Goal: Answer question/provide support: Share knowledge or assist other users

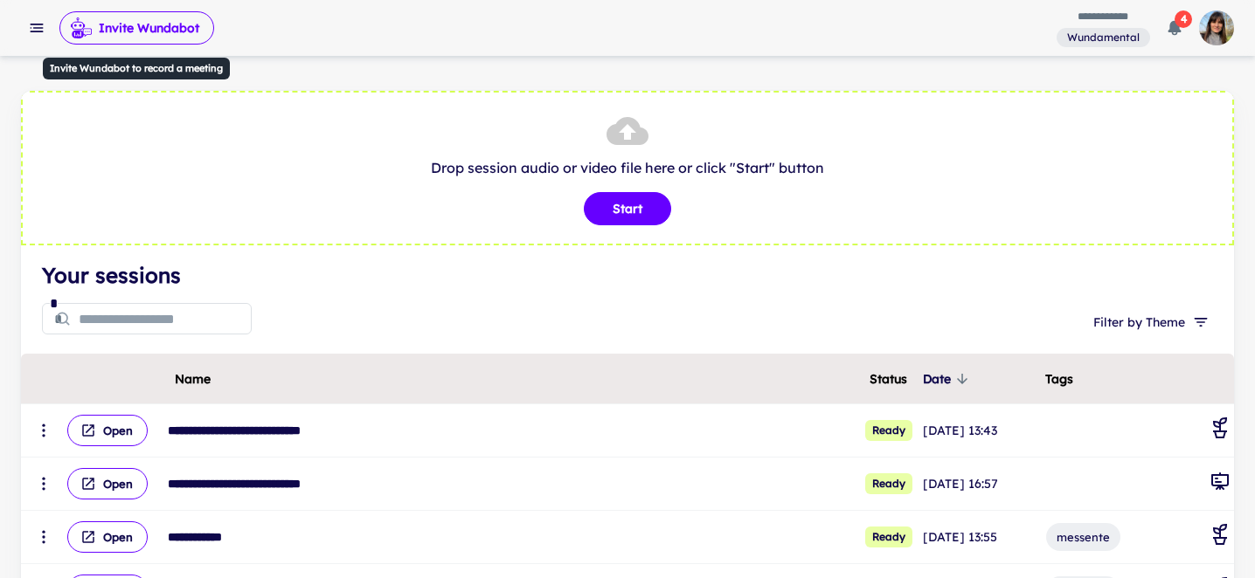
click at [149, 30] on button "Invite Wundabot" at bounding box center [136, 27] width 155 height 33
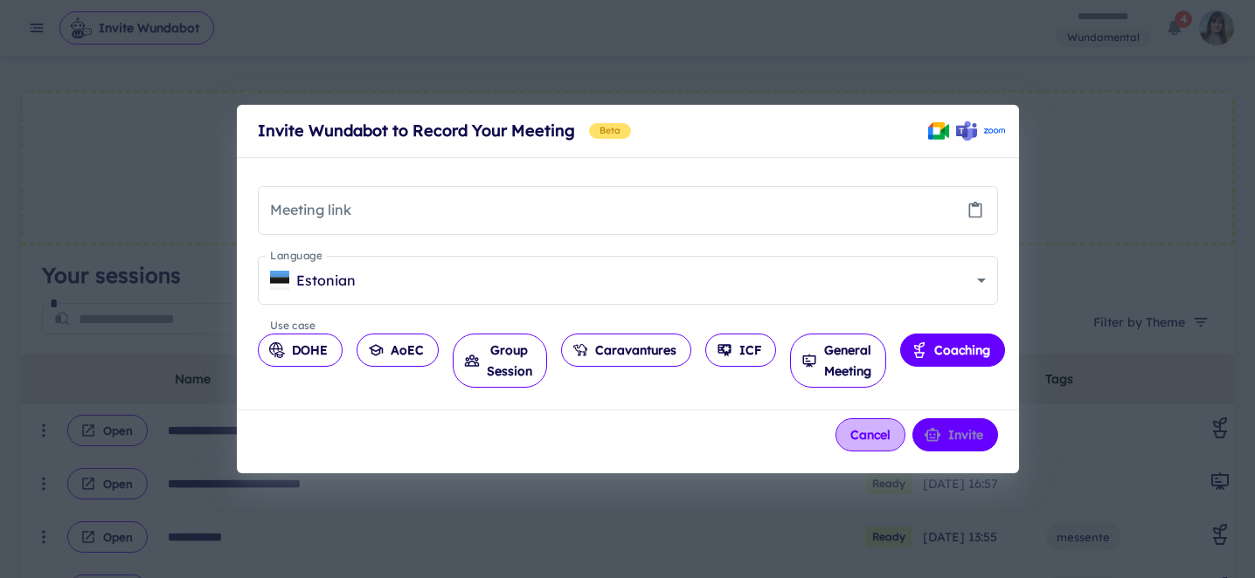
click at [867, 440] on button "Cancel" at bounding box center [870, 435] width 70 height 33
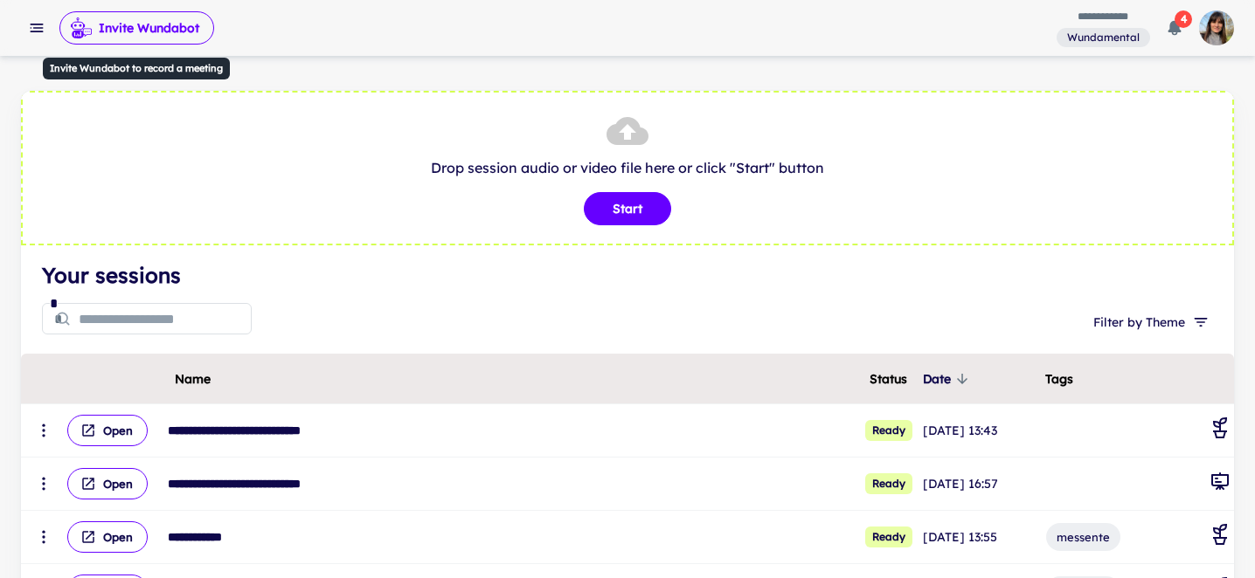
click at [143, 26] on button "Invite Wundabot" at bounding box center [136, 27] width 155 height 33
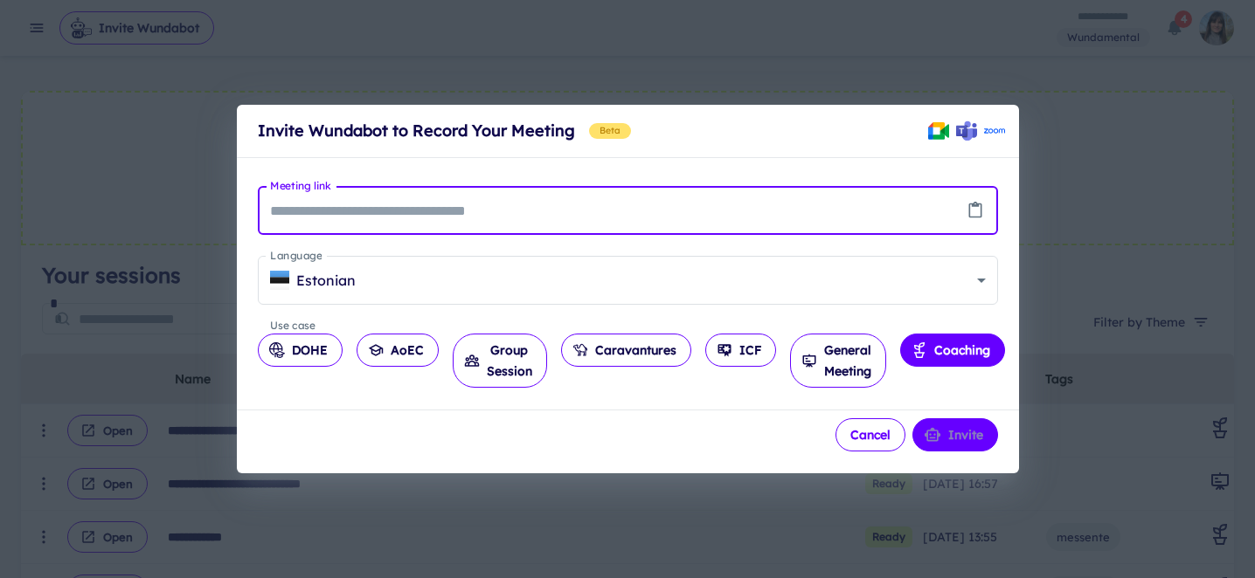
click at [866, 445] on button "Cancel" at bounding box center [870, 435] width 70 height 33
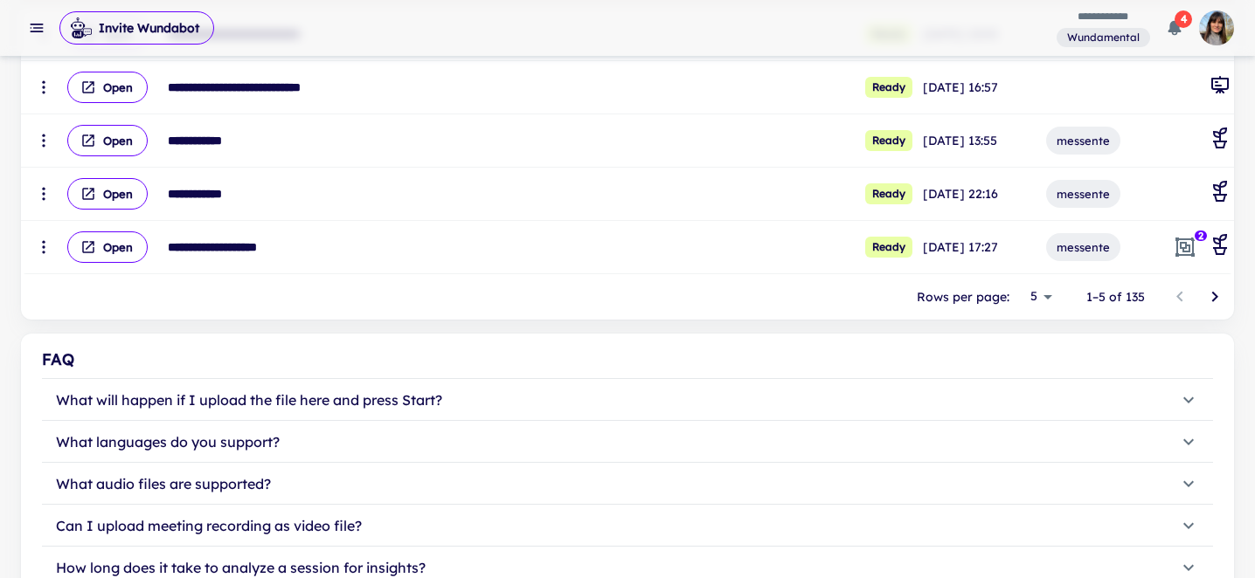
scroll to position [417, 0]
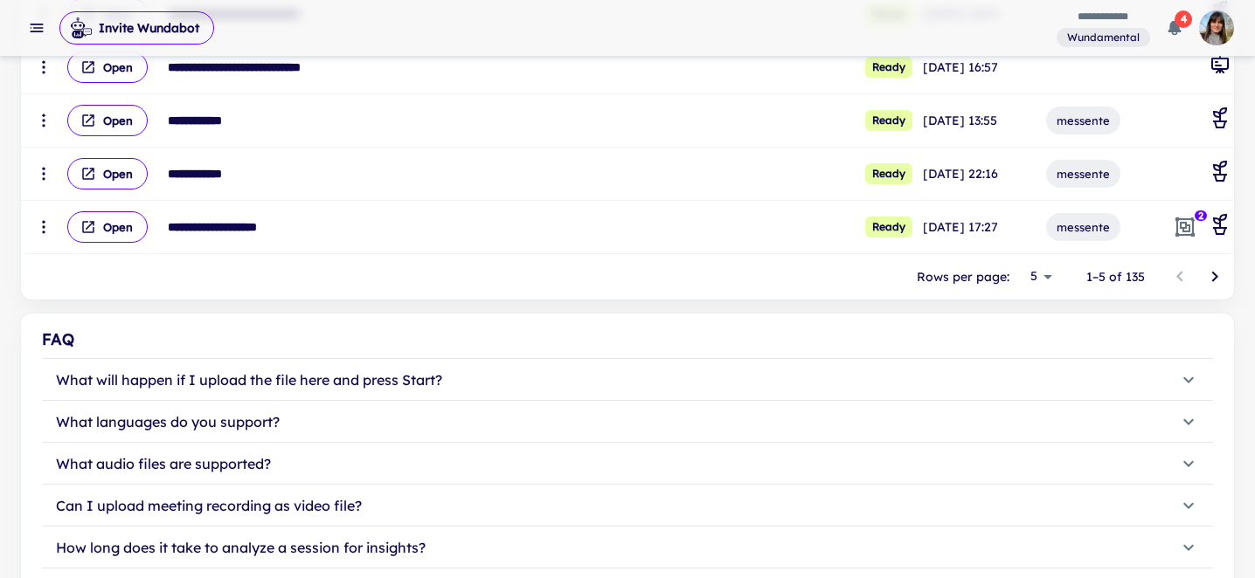
click at [1220, 280] on icon "Go to next page" at bounding box center [1214, 276] width 21 height 21
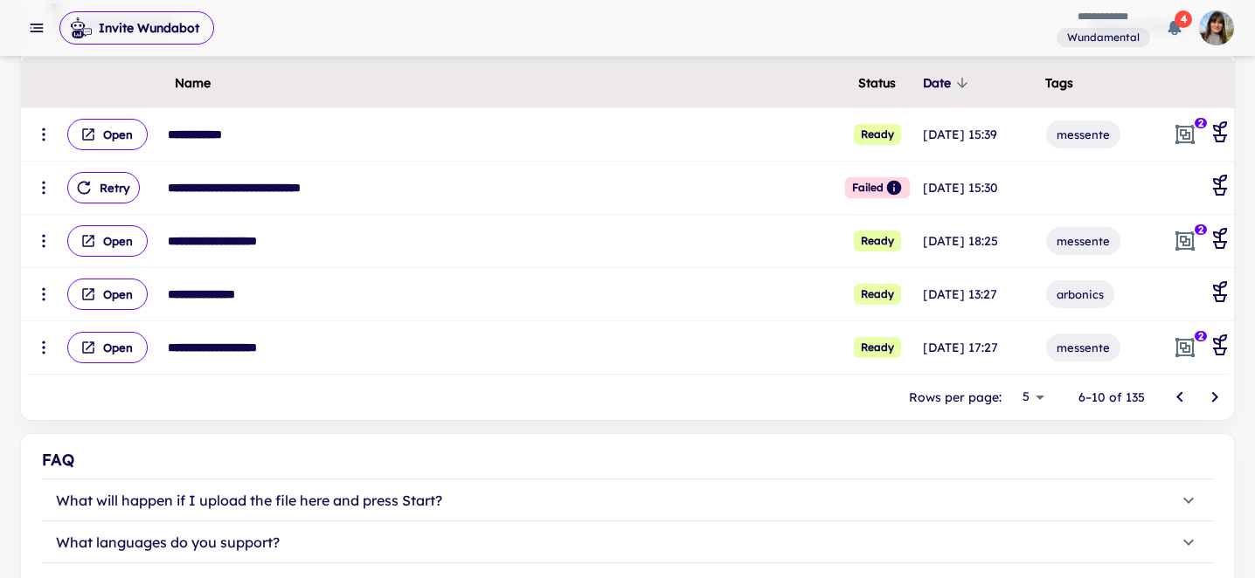
scroll to position [293, 0]
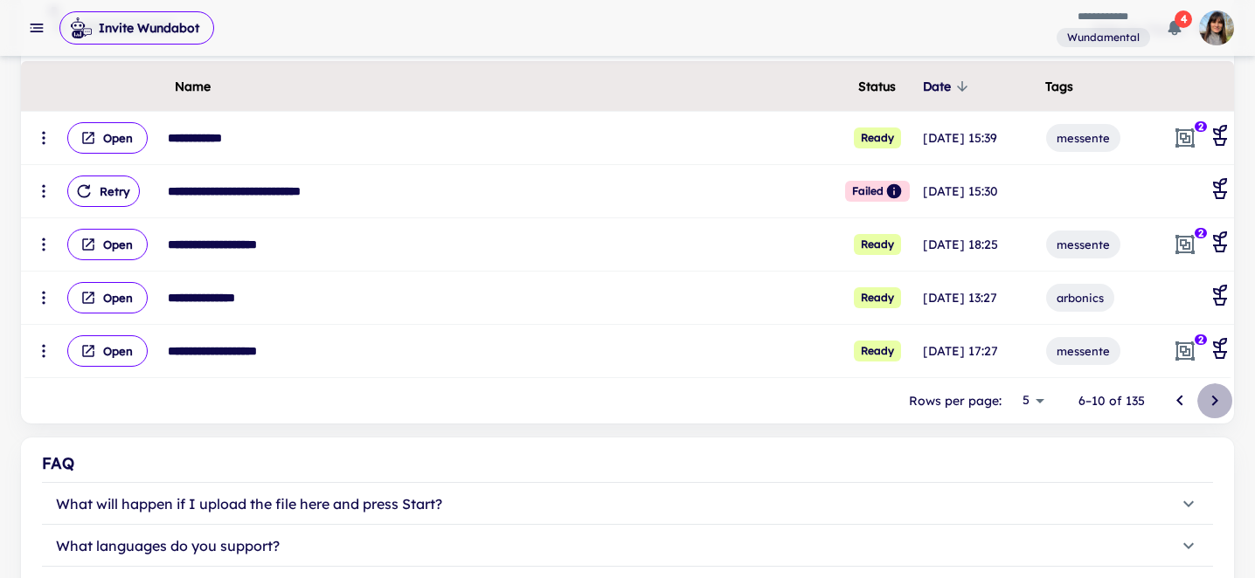
click at [1218, 399] on icon "Go to next page" at bounding box center [1214, 401] width 21 height 21
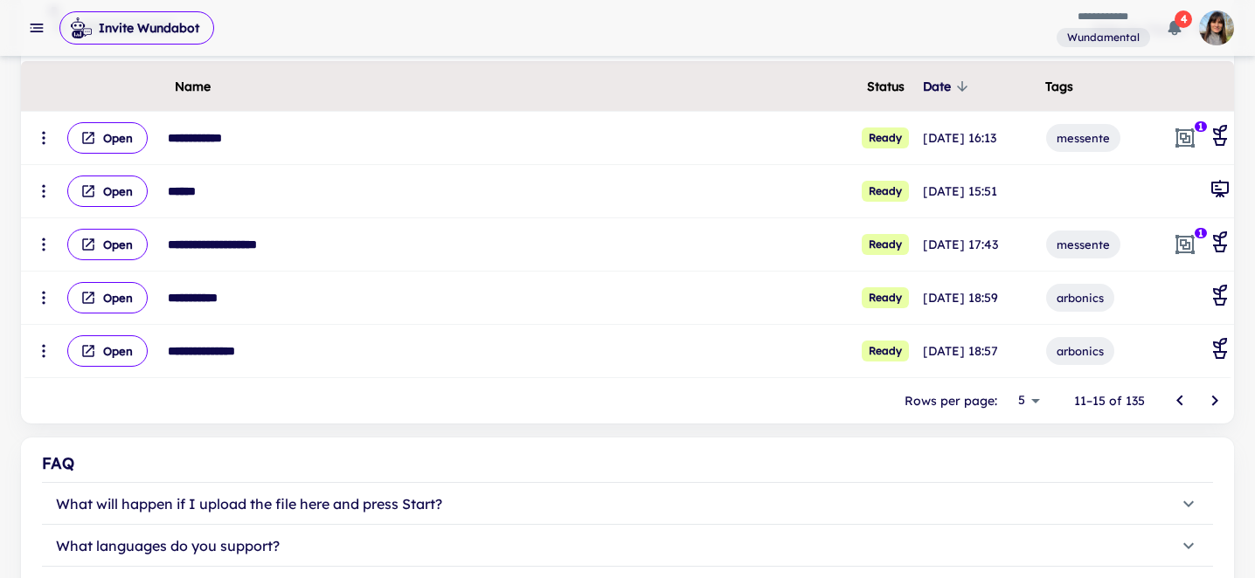
click at [1218, 399] on icon "Go to next page" at bounding box center [1214, 401] width 21 height 21
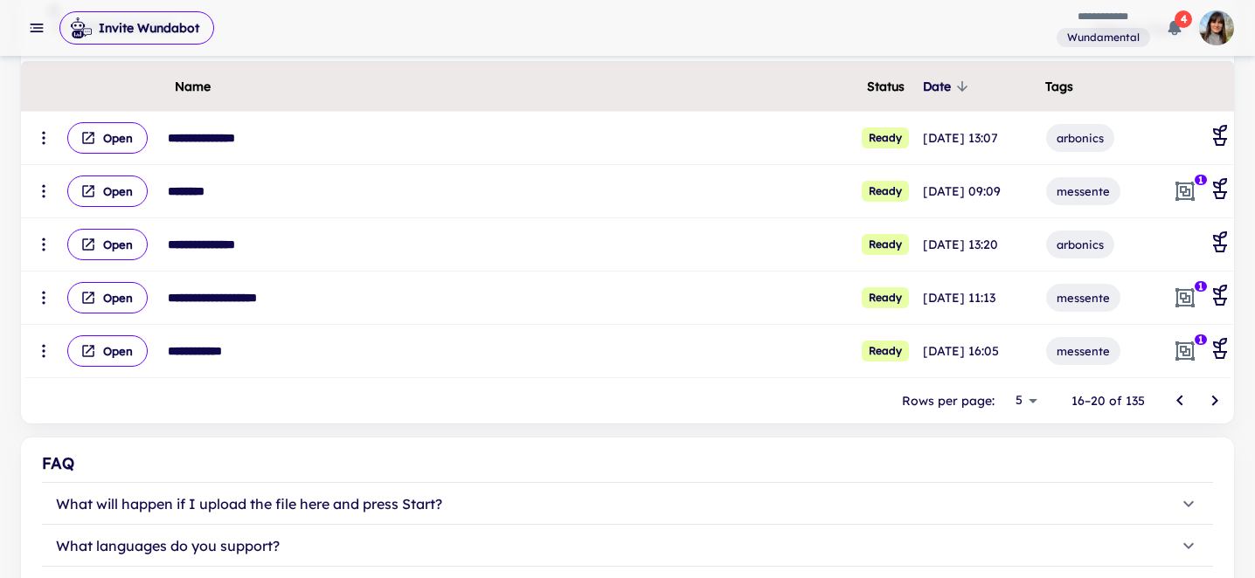
click at [1218, 399] on icon "Go to next page" at bounding box center [1214, 401] width 21 height 21
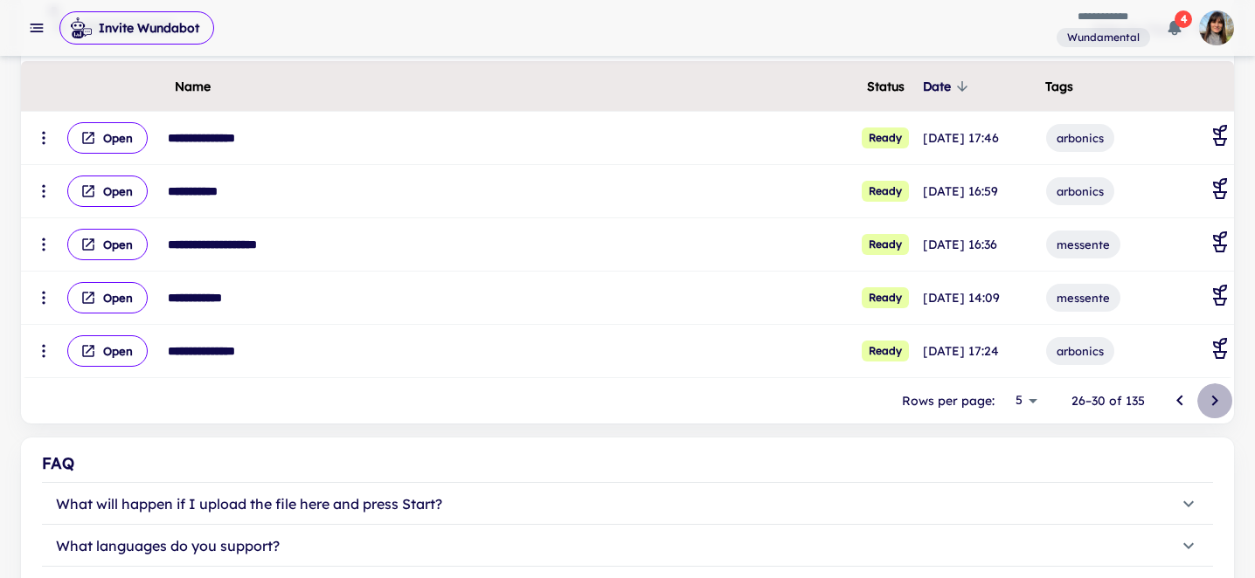
click at [1218, 399] on icon "Go to next page" at bounding box center [1214, 401] width 21 height 21
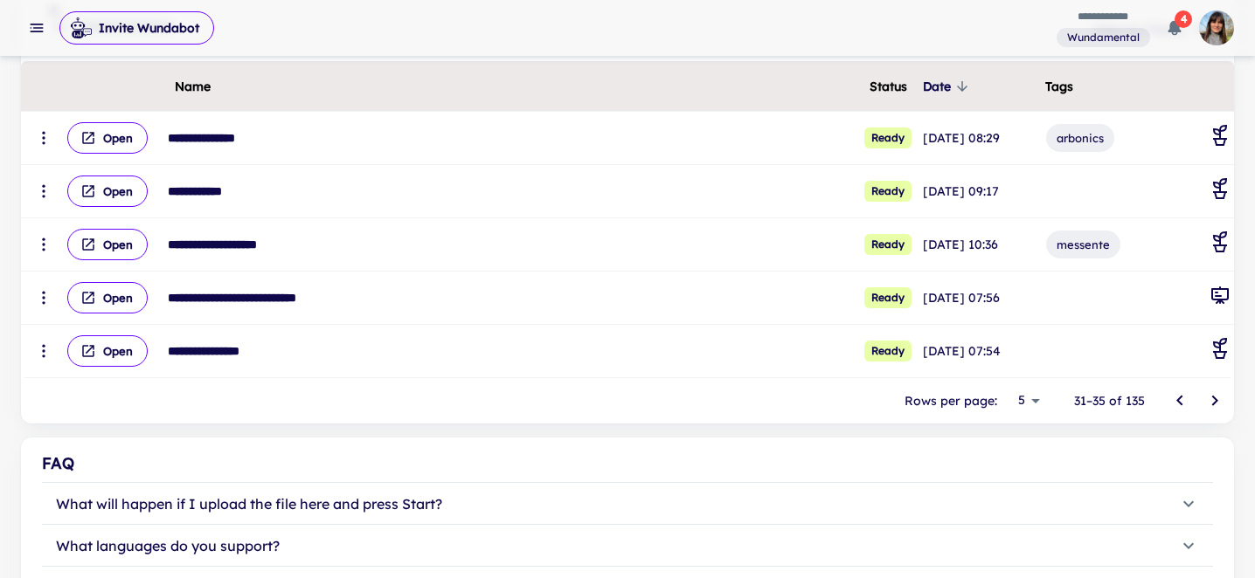
click at [1218, 399] on icon "Go to next page" at bounding box center [1214, 401] width 21 height 21
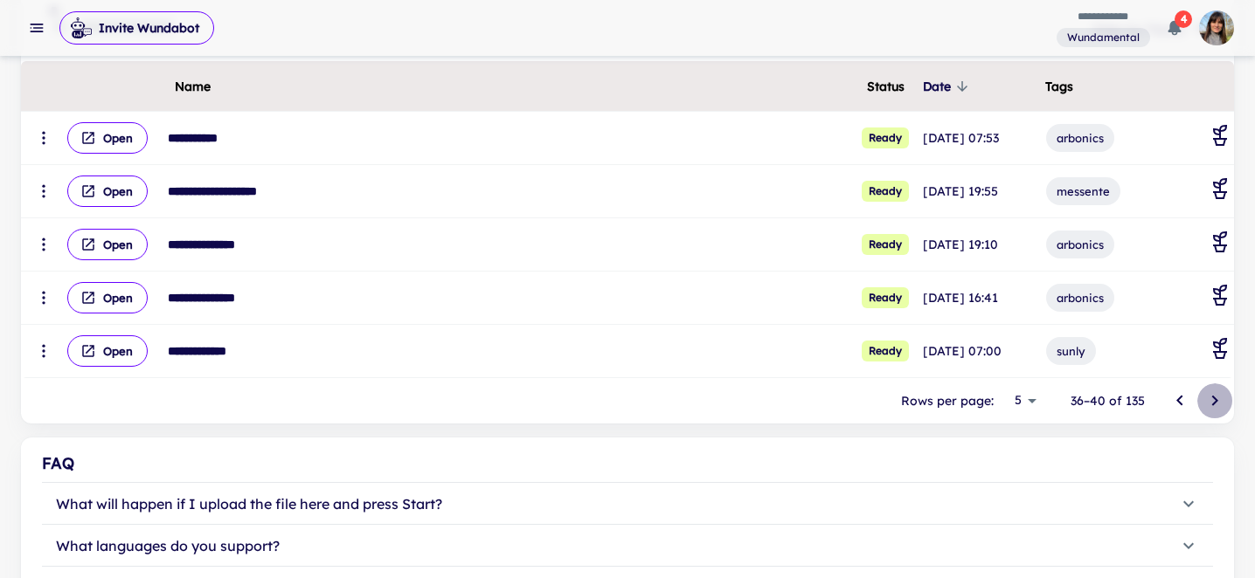
click at [1218, 399] on icon "Go to next page" at bounding box center [1214, 401] width 21 height 21
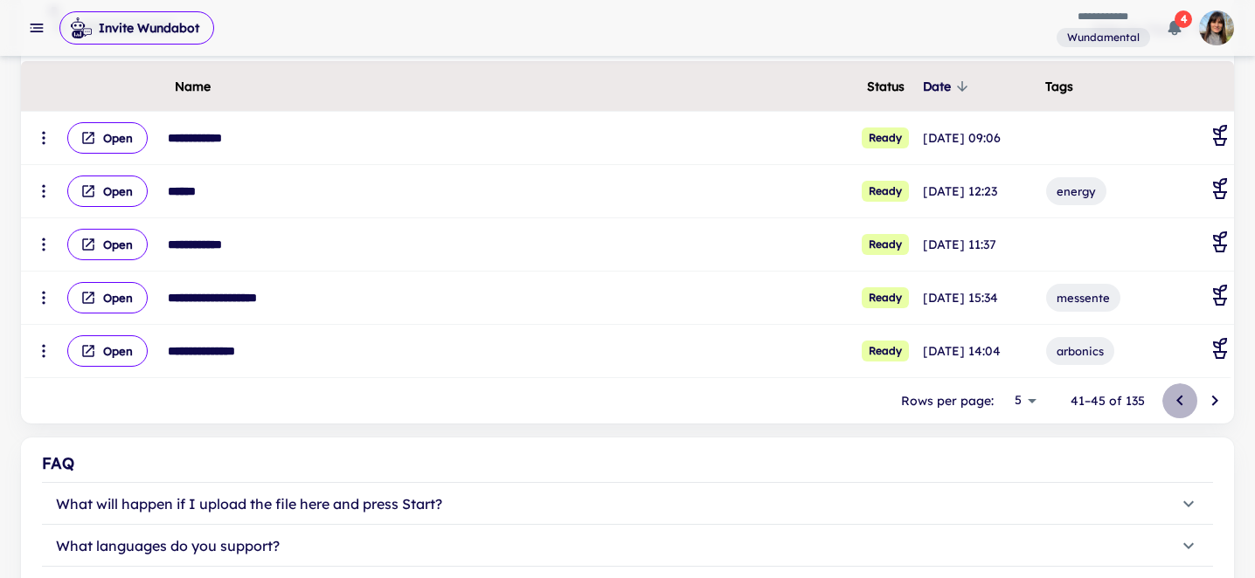
click at [1177, 403] on icon "Go to previous page" at bounding box center [1179, 401] width 21 height 21
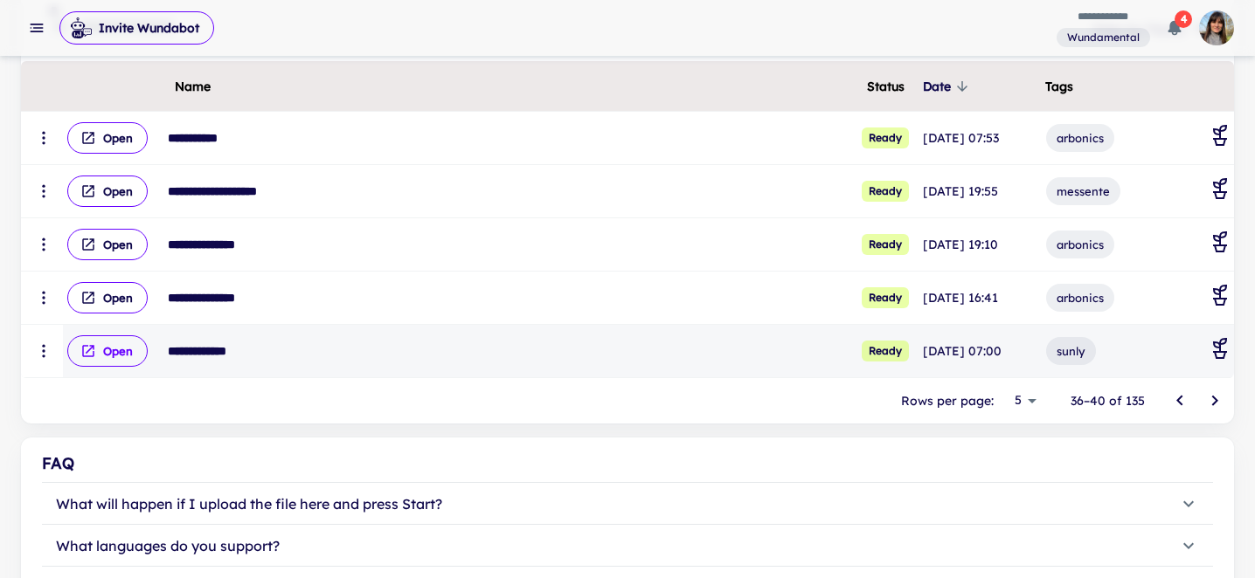
click at [110, 357] on button "Open" at bounding box center [107, 351] width 80 height 31
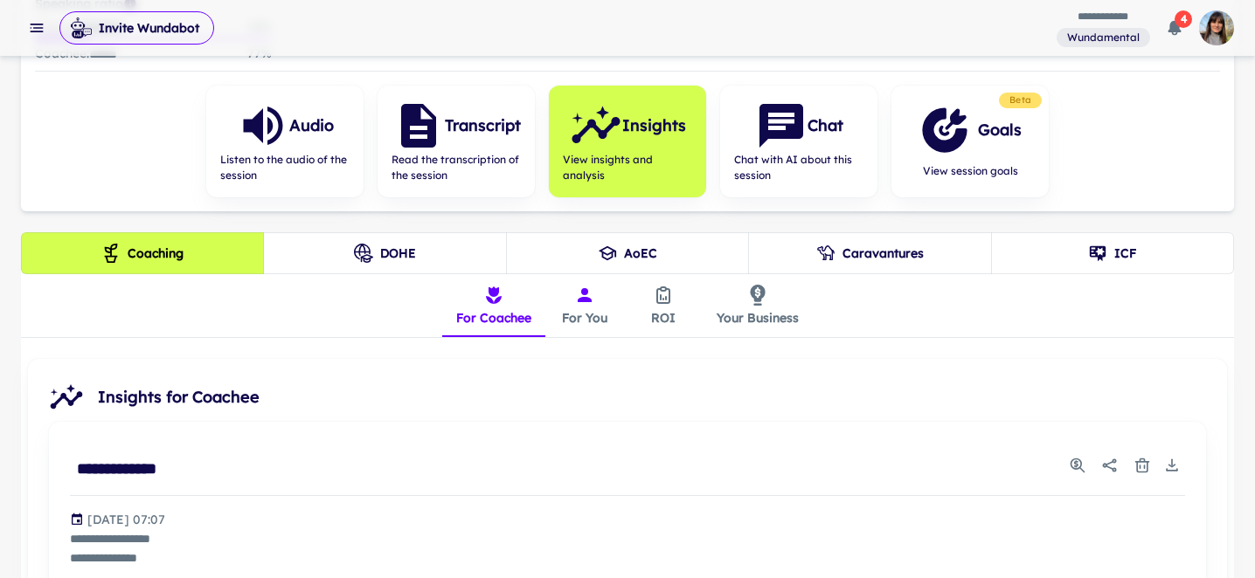
scroll to position [246, 0]
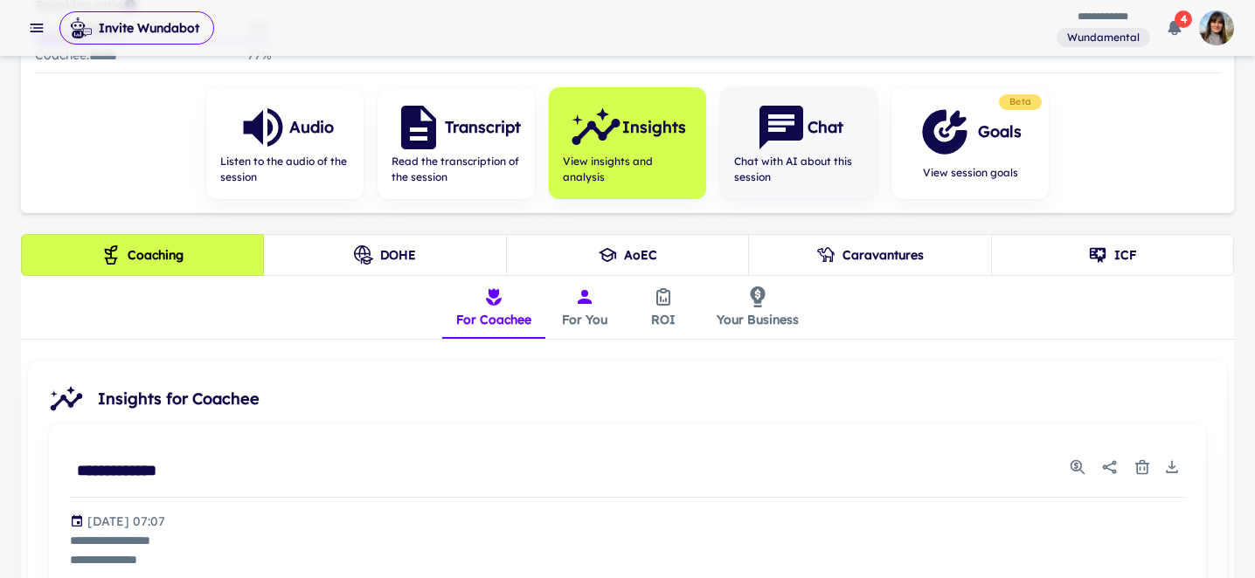
click at [808, 148] on div "Chat" at bounding box center [799, 127] width 88 height 52
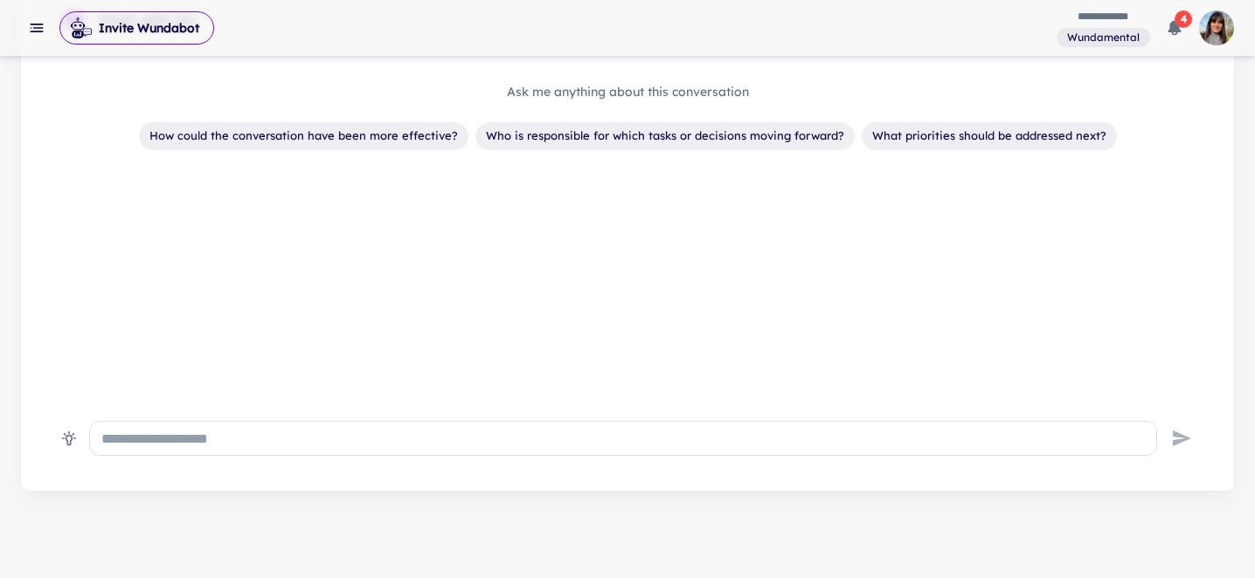
scroll to position [516, 0]
click at [489, 450] on div "* ​" at bounding box center [623, 436] width 1068 height 35
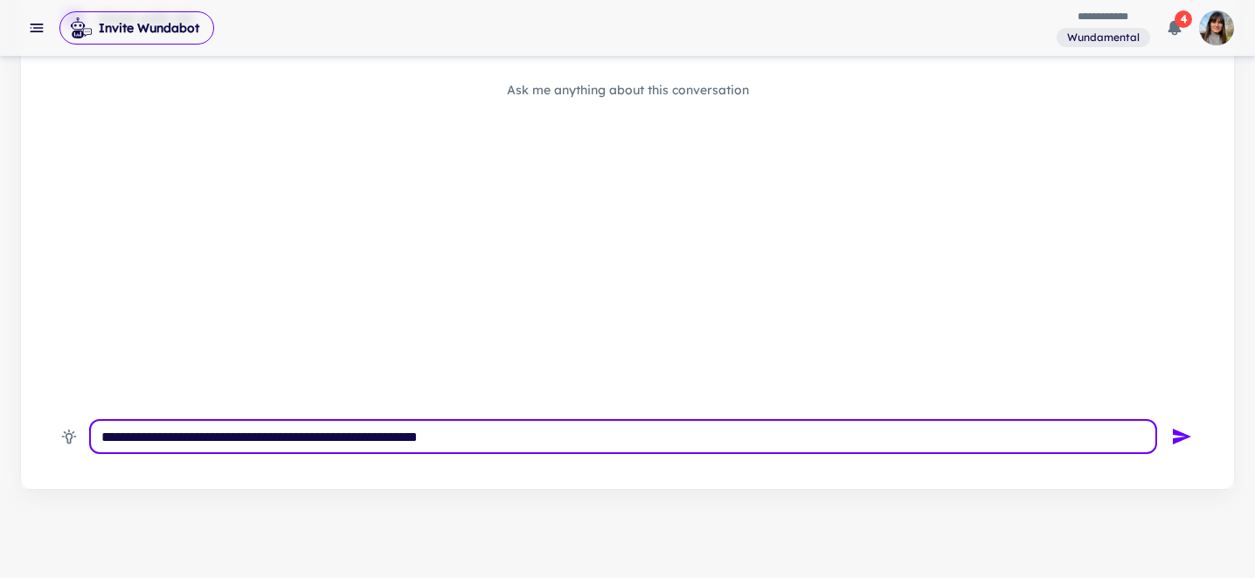
type textarea "**********"
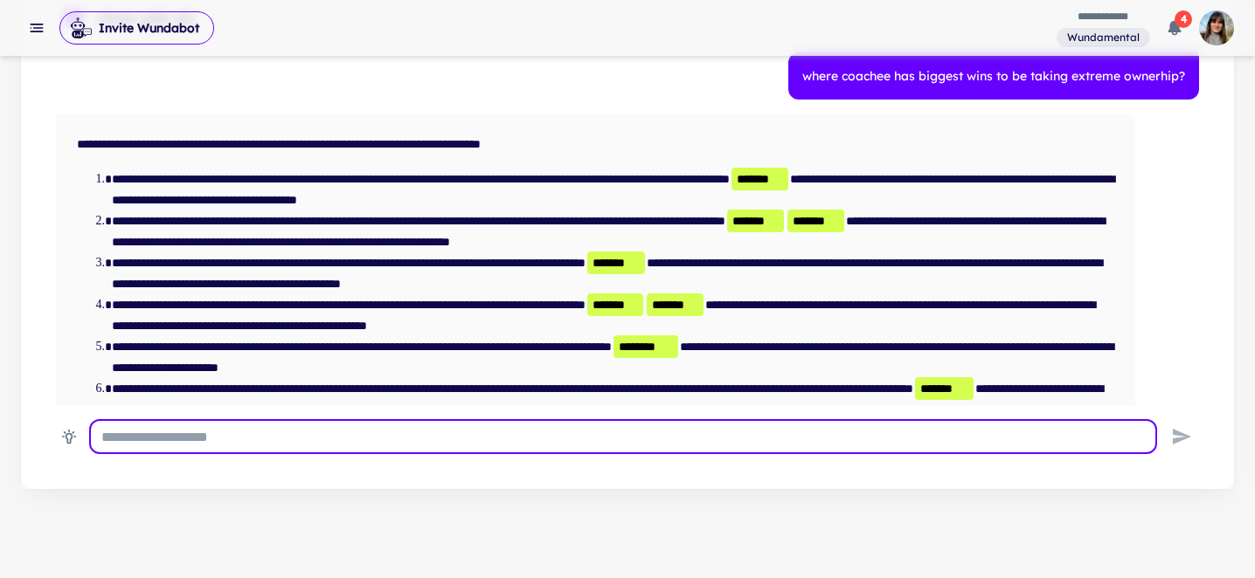
scroll to position [51, 0]
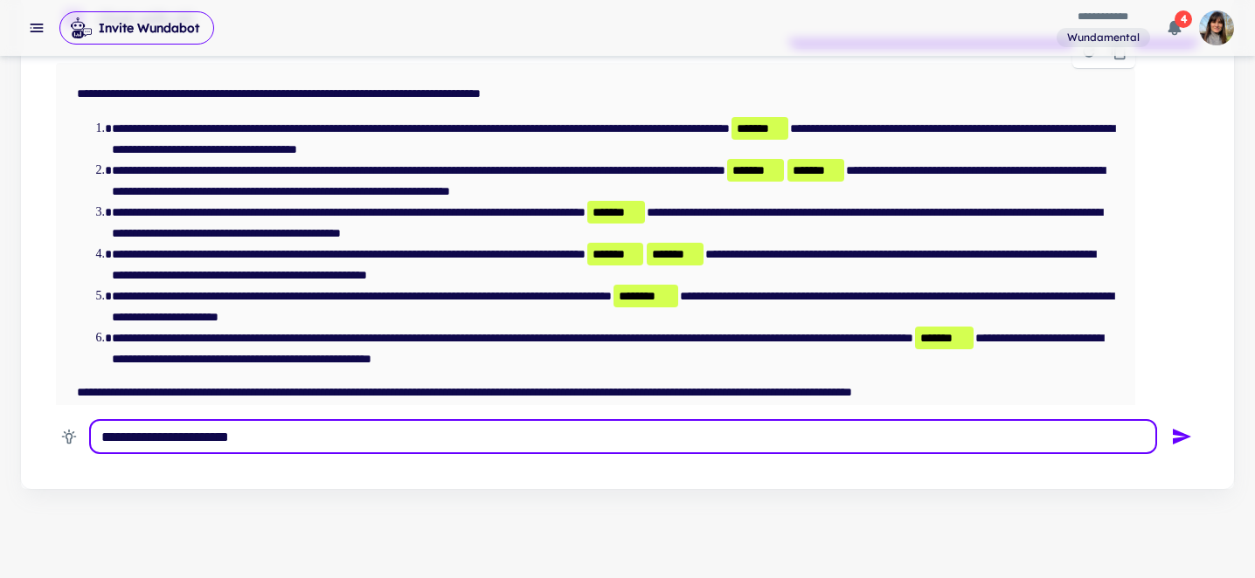
type textarea "**********"
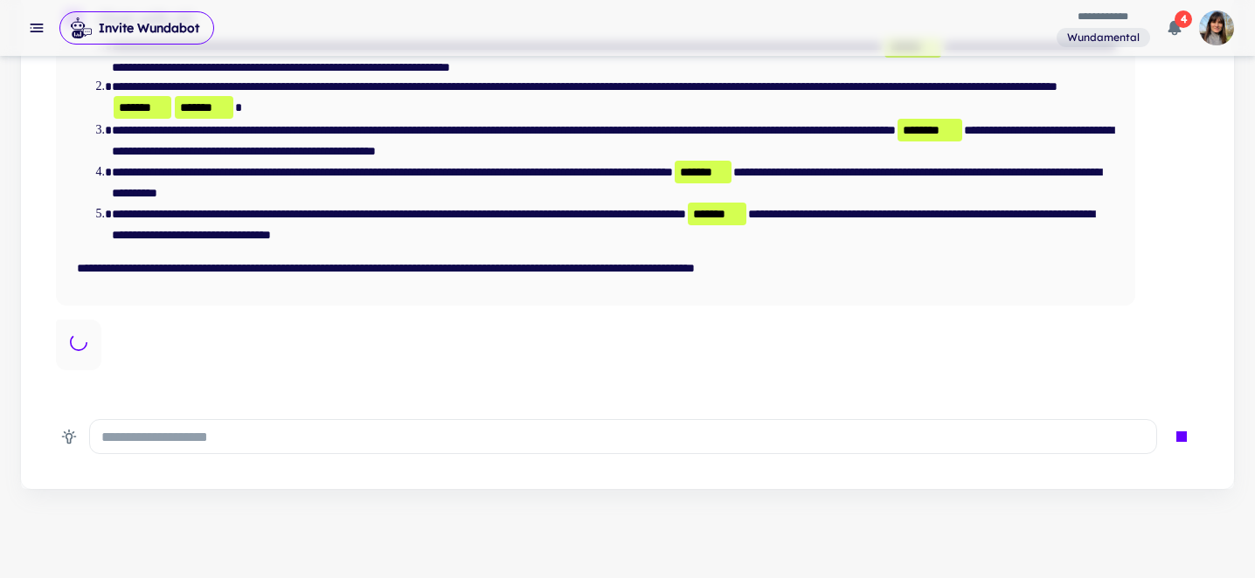
scroll to position [530, 0]
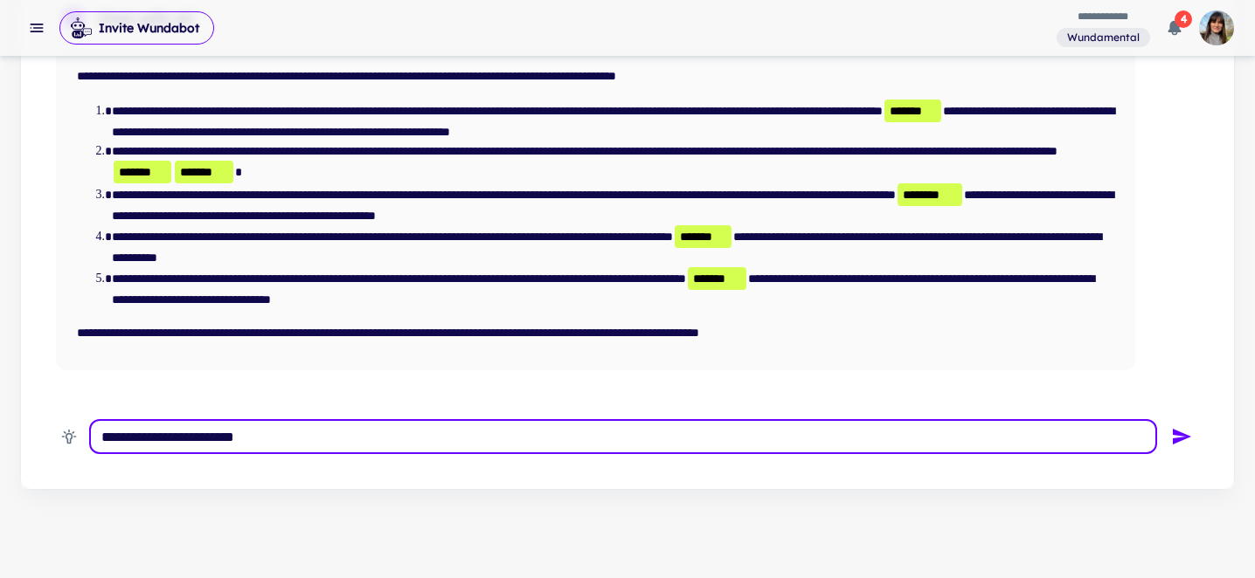
type textarea "**********"
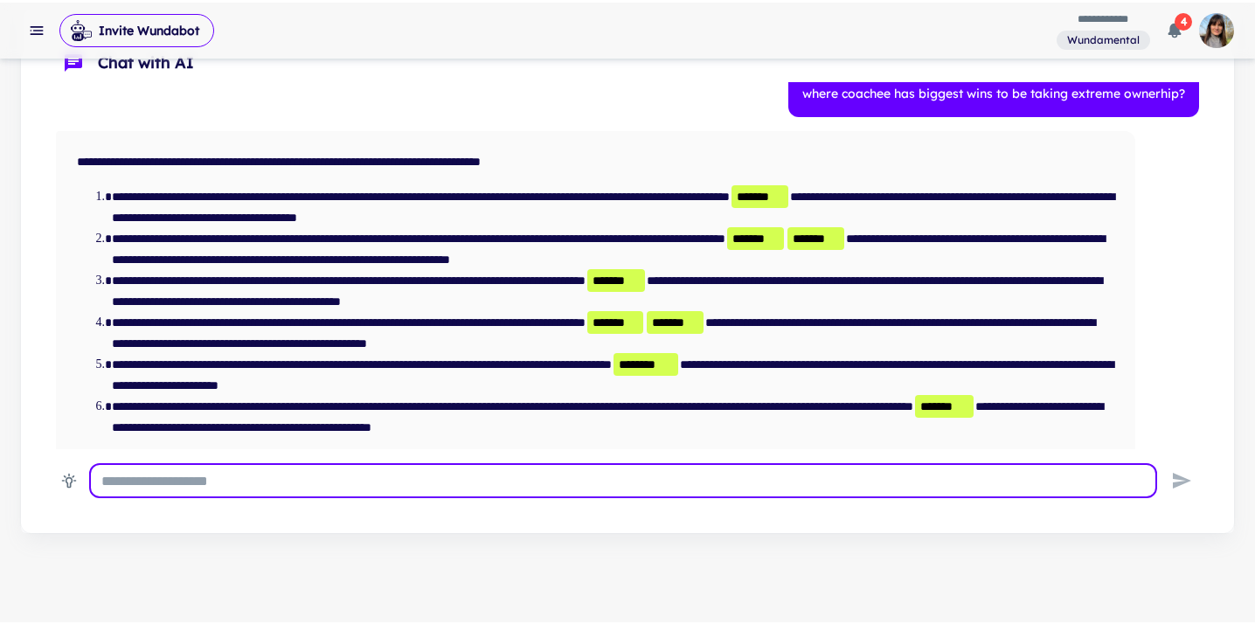
scroll to position [470, 0]
